Goal: Navigation & Orientation: Find specific page/section

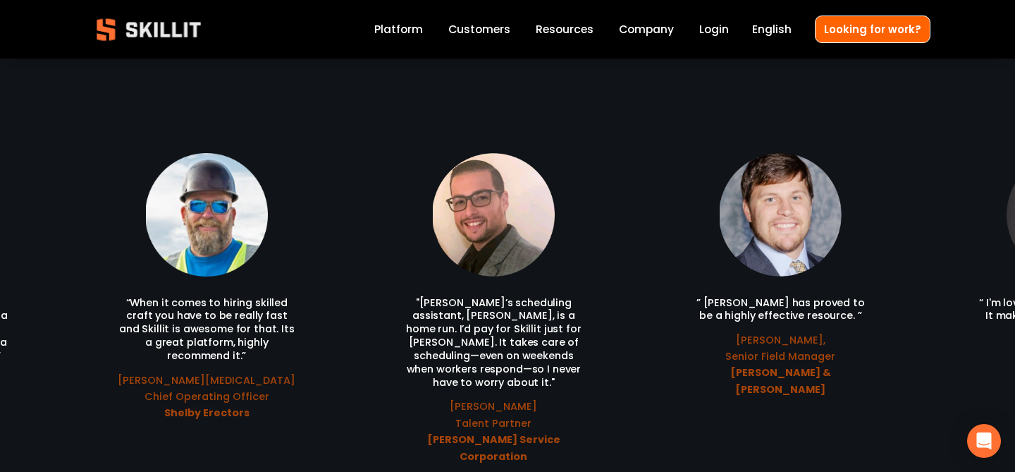
scroll to position [2973, 0]
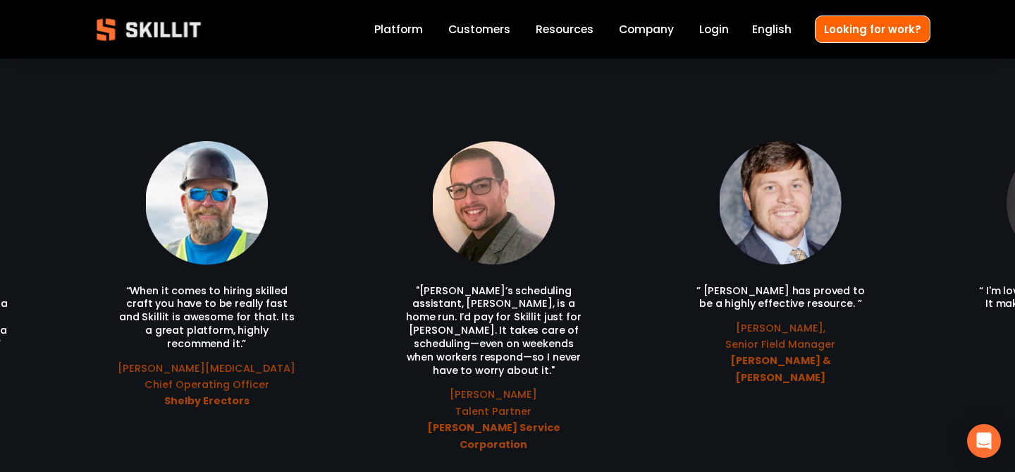
click at [921, 208] on ul "“When it comes to hiring skilled craft you have to be really fast and Skillit i…" at bounding box center [508, 297] width 846 height 312
click at [820, 249] on ul "“When it comes to hiring skilled craft you have to be really fast and Skillit i…" at bounding box center [508, 297] width 846 height 312
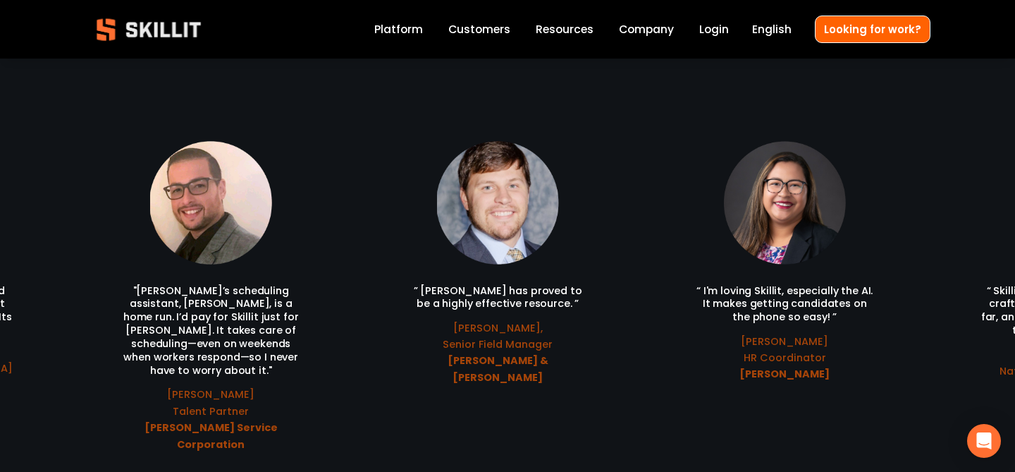
drag, startPoint x: 816, startPoint y: 246, endPoint x: 408, endPoint y: 220, distance: 409.0
click at [410, 220] on ul "“When it comes to hiring skilled craft you have to be really fast and Skillit i…" at bounding box center [508, 297] width 846 height 312
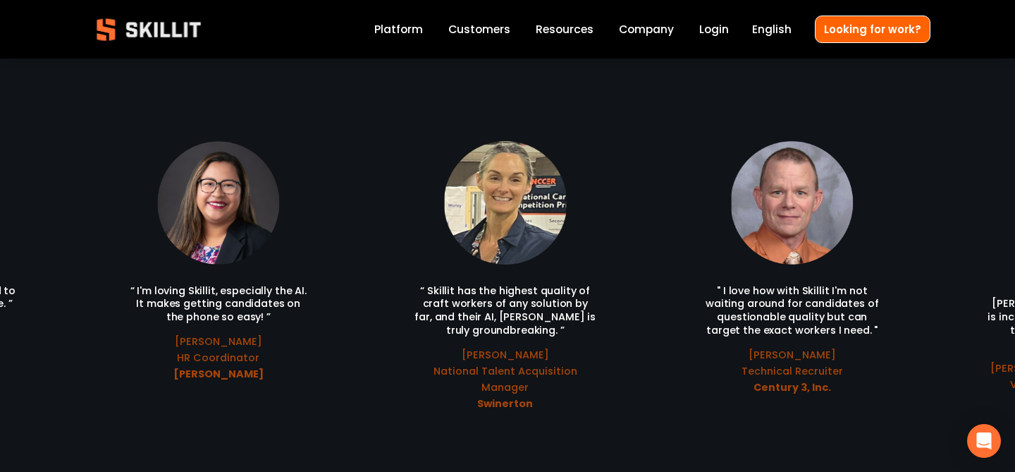
drag, startPoint x: 623, startPoint y: 214, endPoint x: 306, endPoint y: 214, distance: 317.2
click at [306, 214] on ul "“When it comes to hiring skilled craft you have to be really fast and Skillit i…" at bounding box center [508, 297] width 846 height 312
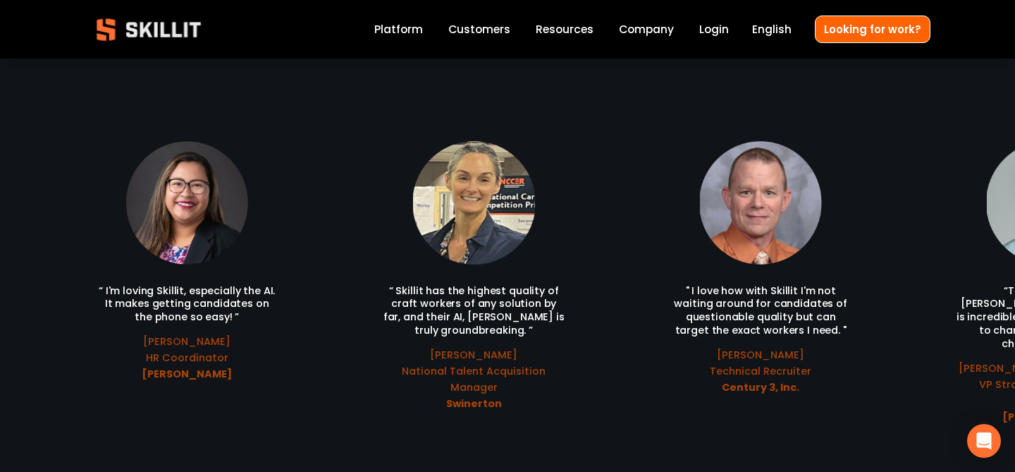
drag, startPoint x: 638, startPoint y: 223, endPoint x: 251, endPoint y: 216, distance: 387.1
click at [257, 216] on ul "“When it comes to hiring skilled craft you have to be really fast and Skillit i…" at bounding box center [508, 297] width 846 height 312
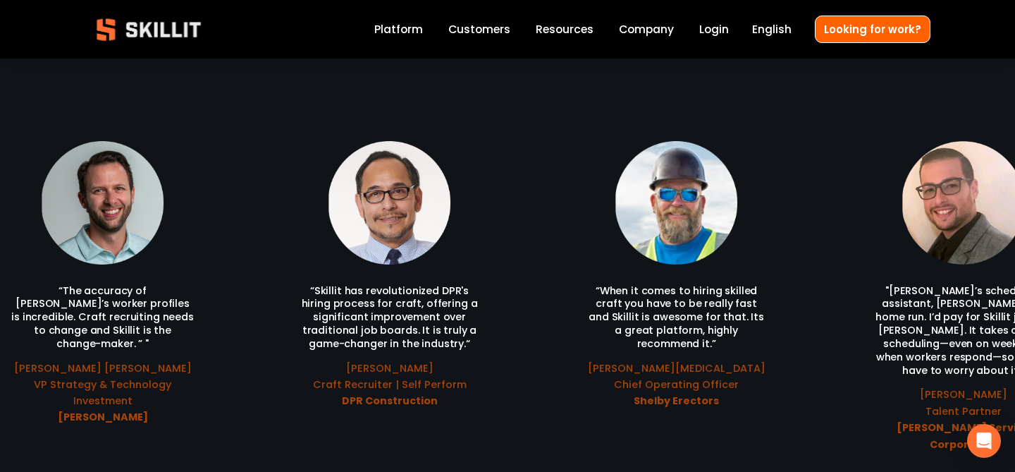
drag, startPoint x: 659, startPoint y: 229, endPoint x: 326, endPoint y: 221, distance: 333.6
click at [326, 221] on ul "“When it comes to hiring skilled craft you have to be really fast and Skillit i…" at bounding box center [508, 297] width 846 height 312
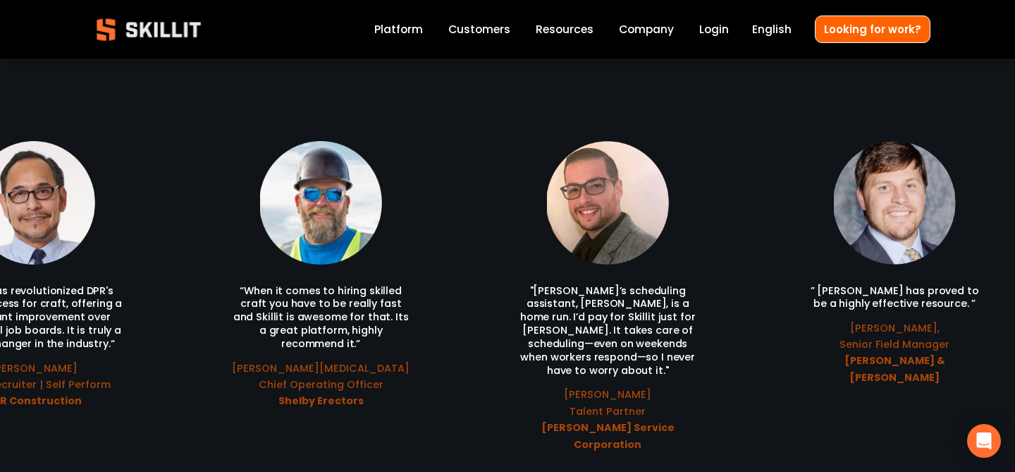
drag, startPoint x: 949, startPoint y: 288, endPoint x: 803, endPoint y: 310, distance: 147.6
click at [803, 310] on div "“When it comes to hiring skilled craft you have to be really fast and Skillit i…" at bounding box center [507, 297] width 1015 height 312
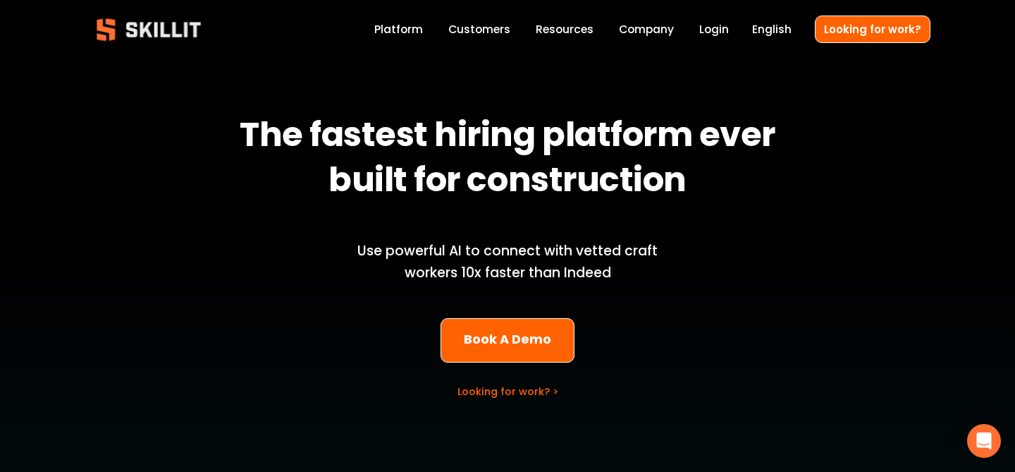
click at [727, 36] on link "Login" at bounding box center [714, 29] width 30 height 19
